Goal: Find specific page/section: Find specific page/section

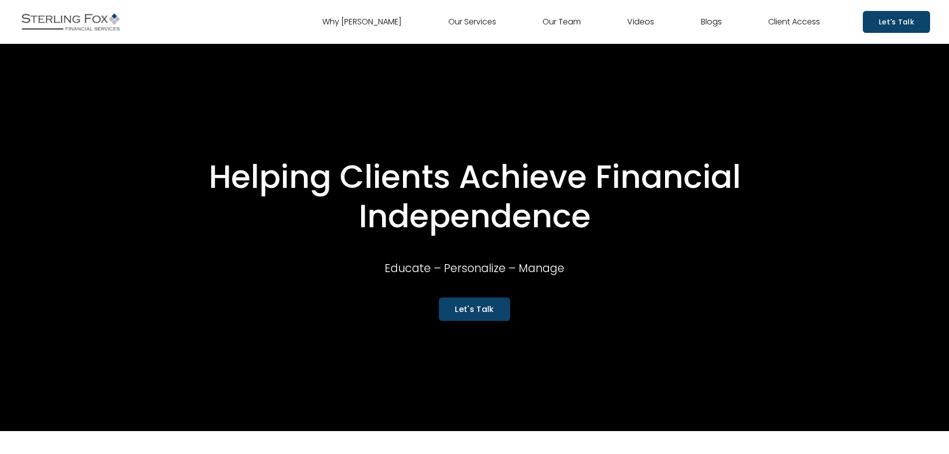
click at [557, 21] on link "Our Team" at bounding box center [562, 22] width 38 height 16
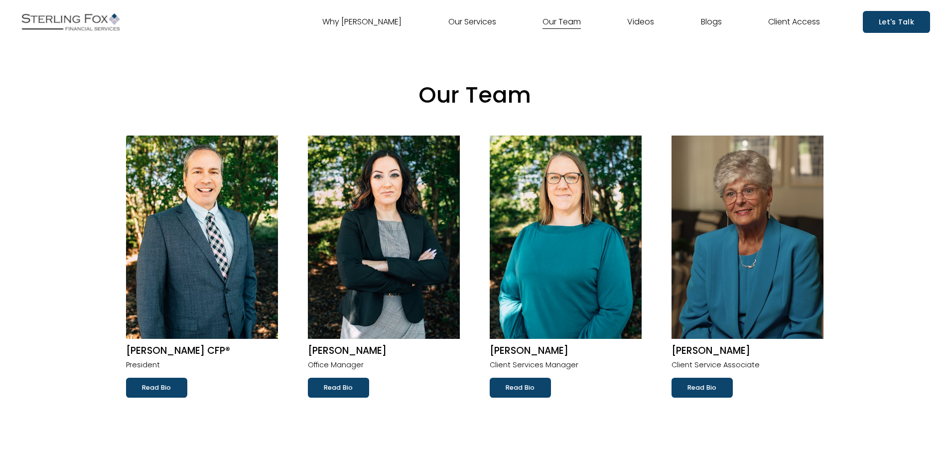
click at [182, 390] on link "Read Bio" at bounding box center [156, 388] width 61 height 20
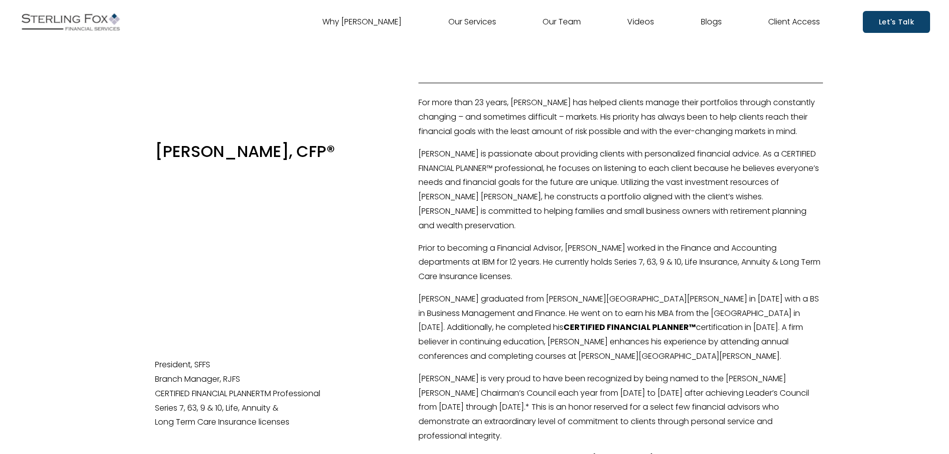
scroll to position [50, 0]
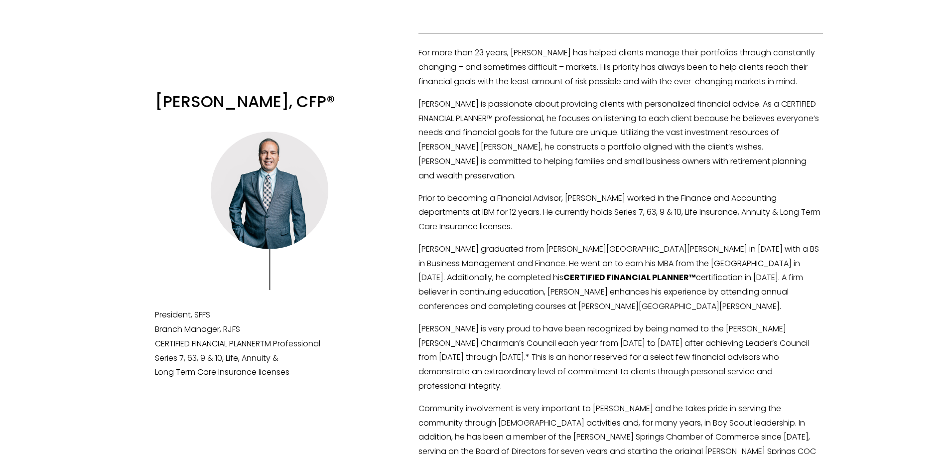
drag, startPoint x: 290, startPoint y: 94, endPoint x: 326, endPoint y: 96, distance: 35.9
click at [326, 96] on h3 "[PERSON_NAME], CFP®" at bounding box center [269, 101] width 229 height 21
copy h3 "CFP®"
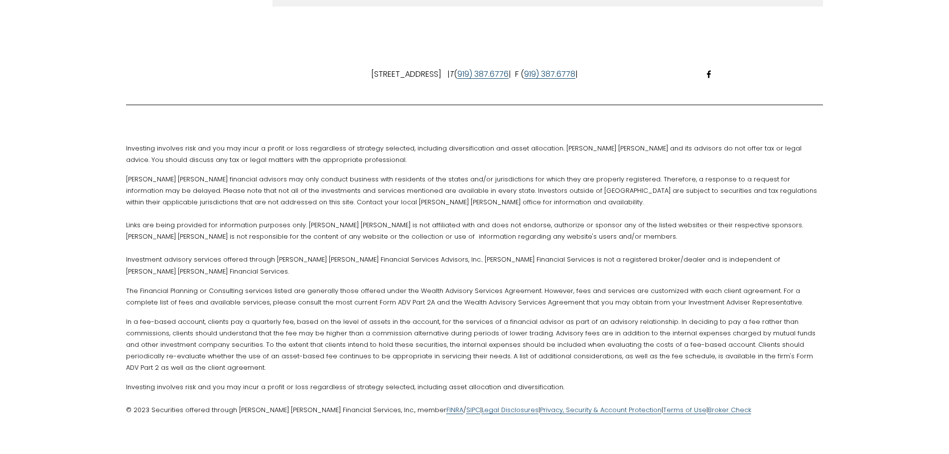
scroll to position [1169, 0]
